Goal: Find specific page/section: Find specific page/section

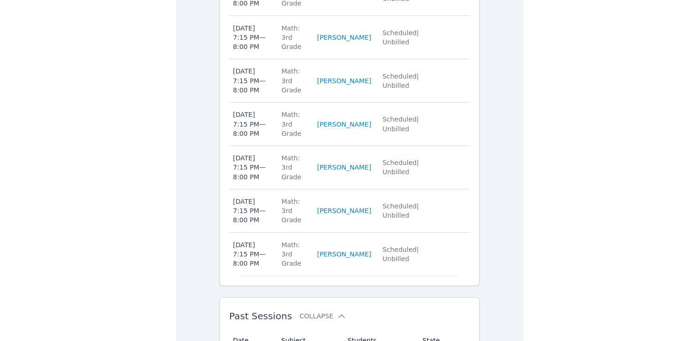
scroll to position [498, 0]
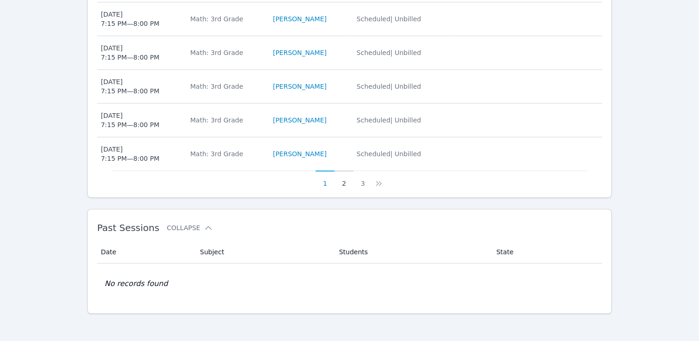
click at [342, 183] on button "2" at bounding box center [344, 180] width 19 height 18
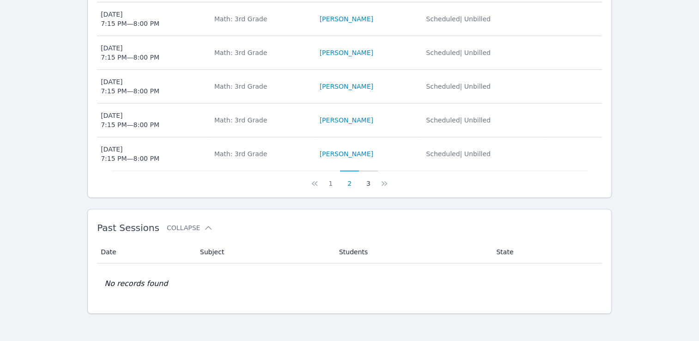
click at [355, 182] on button "3" at bounding box center [368, 180] width 19 height 18
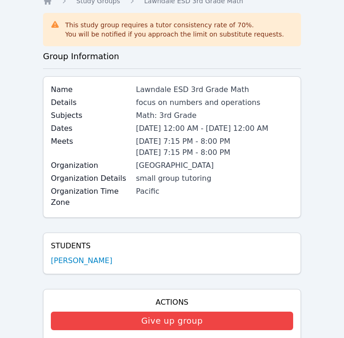
scroll to position [0, 0]
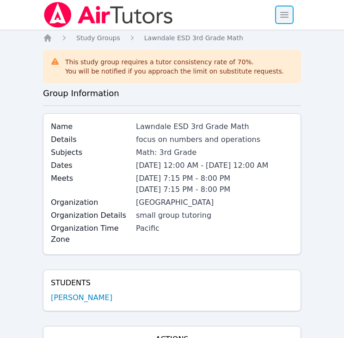
click at [285, 14] on span "button" at bounding box center [284, 15] width 20 height 20
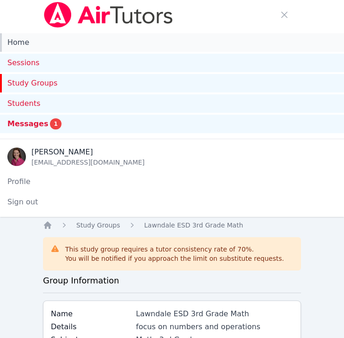
click at [70, 43] on link "Home" at bounding box center [172, 42] width 344 height 18
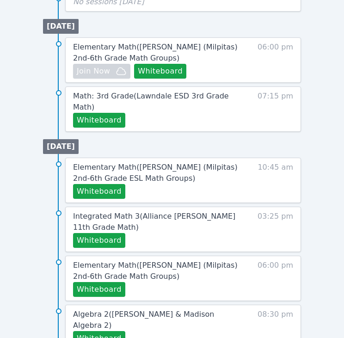
scroll to position [690, 0]
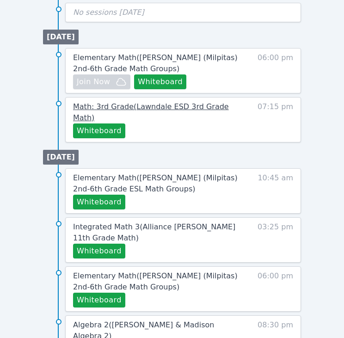
click at [153, 105] on span "Math: 3rd Grade ( Lawndale ESD 3rd Grade Math )" at bounding box center [151, 112] width 156 height 20
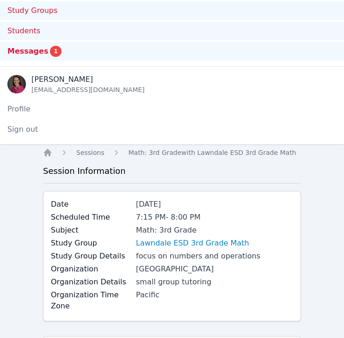
scroll to position [31, 0]
